Goal: Information Seeking & Learning: Understand process/instructions

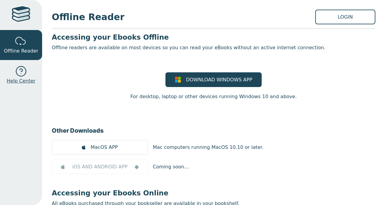
click at [26, 72] on div at bounding box center [21, 72] width 12 height 12
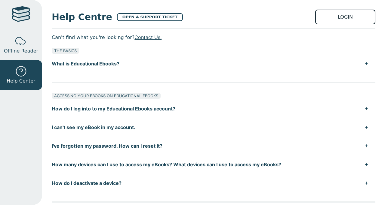
click at [339, 14] on link "LOGIN" at bounding box center [345, 17] width 60 height 15
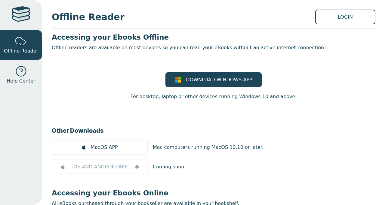
click at [22, 72] on div at bounding box center [21, 72] width 12 height 12
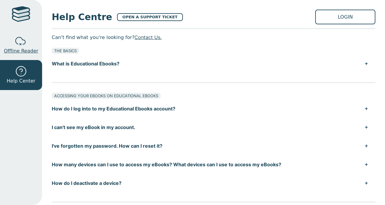
click at [26, 50] on span "Offline Reader" at bounding box center [21, 50] width 34 height 7
